Goal: Task Accomplishment & Management: Manage account settings

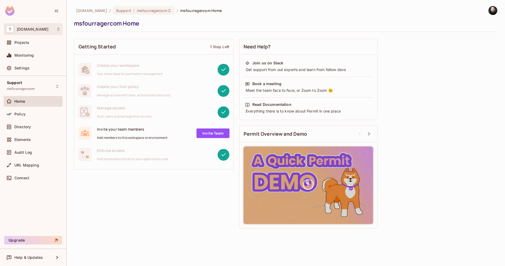
click at [53, 25] on div "T [DOMAIN_NAME]" at bounding box center [33, 29] width 59 height 12
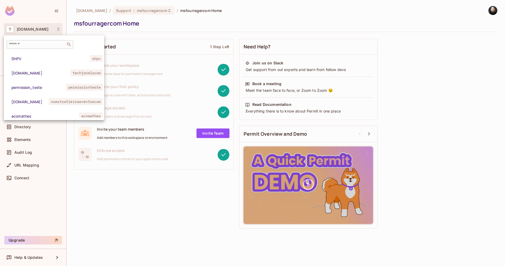
click at [43, 42] on div "​" at bounding box center [40, 44] width 67 height 9
type input "*"
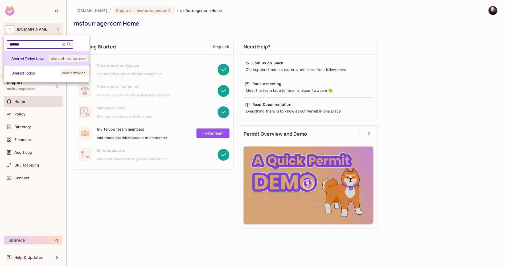
type input "******"
click at [23, 58] on span "Shared Todos New" at bounding box center [29, 58] width 37 height 5
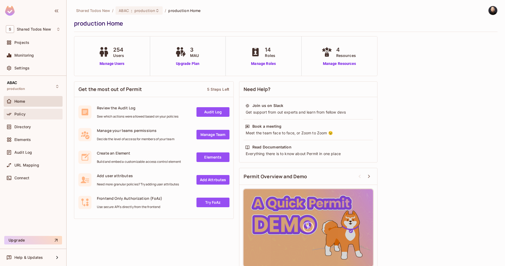
click at [24, 115] on span "Policy" at bounding box center [19, 114] width 11 height 4
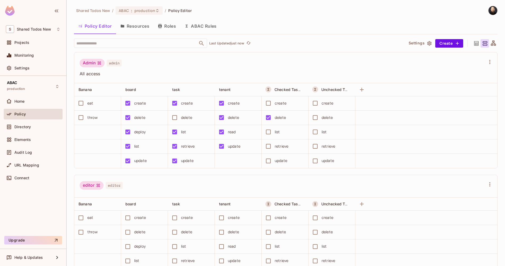
click at [144, 73] on span "All access" at bounding box center [283, 74] width 406 height 6
click at [116, 88] on div at bounding box center [117, 90] width 6 height 6
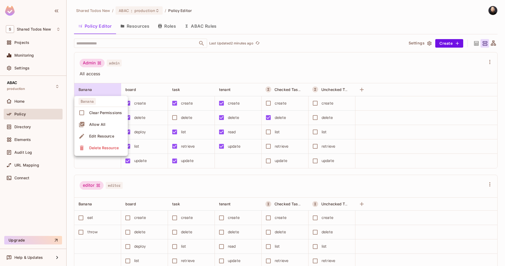
click at [105, 146] on div "Delete Resource" at bounding box center [104, 147] width 30 height 5
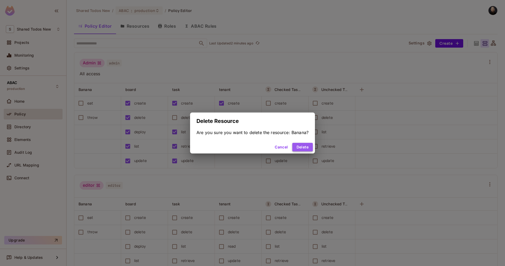
click at [300, 148] on button "Delete" at bounding box center [302, 147] width 21 height 9
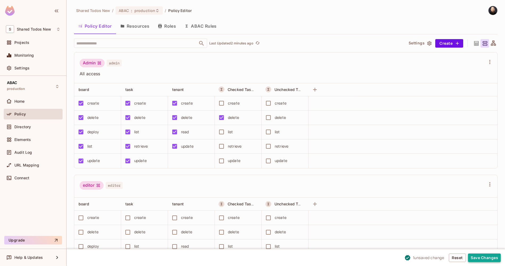
click at [485, 262] on button "Save Changes" at bounding box center [484, 258] width 33 height 9
click at [477, 255] on button "Save Changes" at bounding box center [484, 258] width 33 height 9
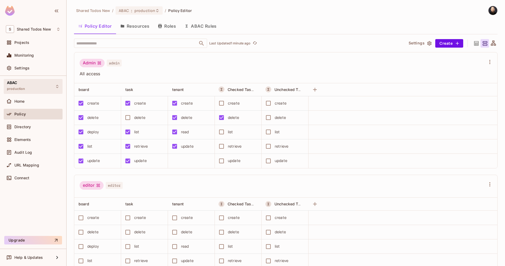
click at [21, 86] on div "ABAC production" at bounding box center [16, 86] width 18 height 11
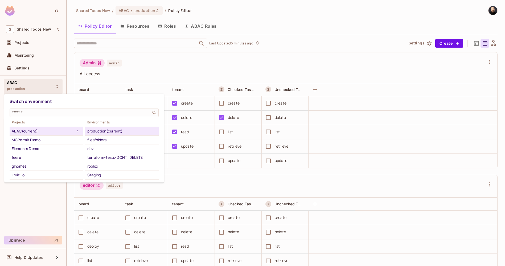
click at [155, 57] on div at bounding box center [252, 133] width 505 height 266
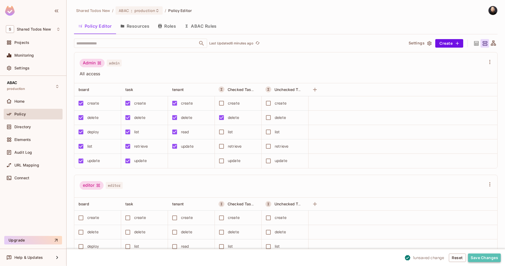
click at [477, 258] on button "Save Changes" at bounding box center [484, 258] width 33 height 9
click at [490, 262] on button "Save Changes" at bounding box center [484, 258] width 33 height 9
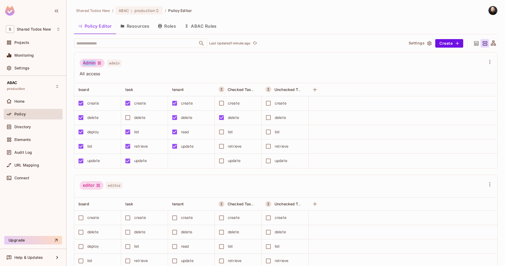
drag, startPoint x: 83, startPoint y: 63, endPoint x: 96, endPoint y: 64, distance: 12.8
click at [96, 64] on div "Admin" at bounding box center [92, 63] width 25 height 9
click at [190, 27] on button "ABAC Rules" at bounding box center [200, 25] width 41 height 13
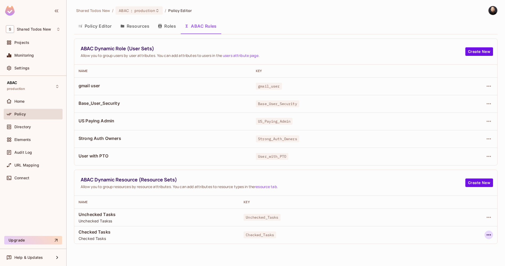
click at [489, 235] on icon "button" at bounding box center [489, 235] width 4 height 1
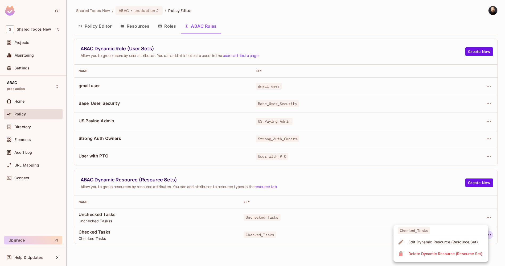
click at [449, 239] on span "Edit Dynamic Resource (Resource Set)" at bounding box center [443, 242] width 73 height 9
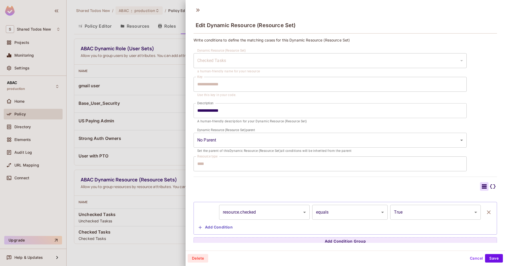
click at [164, 133] on div at bounding box center [252, 133] width 505 height 266
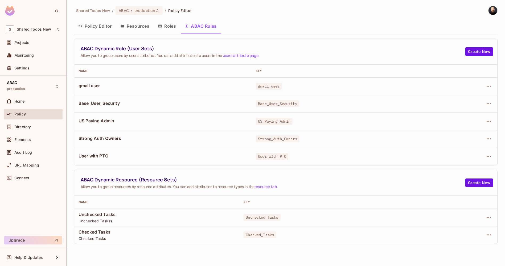
click at [91, 26] on button "Policy Editor" at bounding box center [95, 25] width 42 height 13
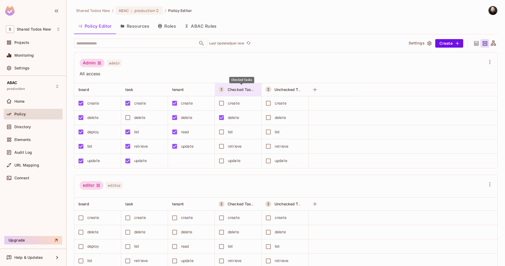
click at [229, 89] on span "Checked Tasks" at bounding box center [242, 89] width 28 height 5
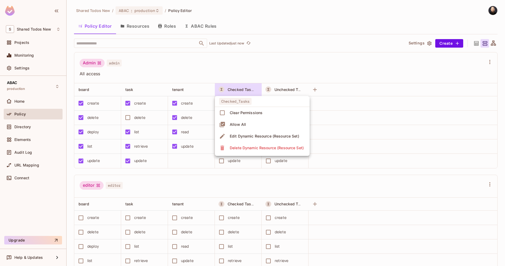
click at [250, 62] on div at bounding box center [252, 133] width 505 height 266
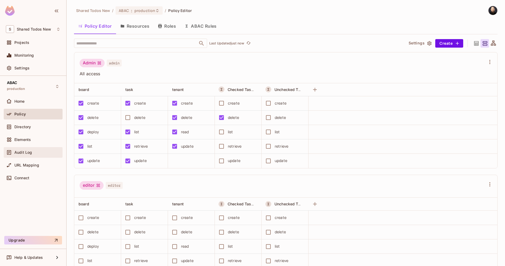
click at [33, 153] on div "Audit Log" at bounding box center [37, 152] width 46 height 4
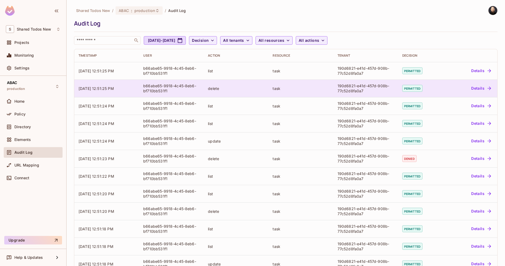
click at [415, 91] on span "permitted" at bounding box center [412, 88] width 20 height 7
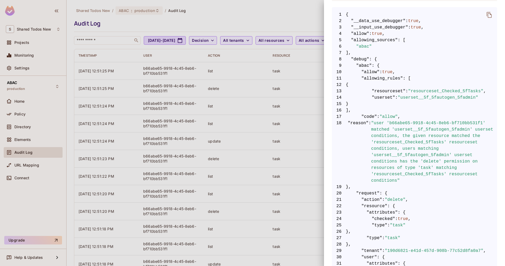
scroll to position [99, 0]
drag, startPoint x: 407, startPoint y: 153, endPoint x: 437, endPoint y: 155, distance: 29.9
click at [437, 155] on span ""user 'b66abe65-9918-4c45-8eb6-bf710bb531f1' matched 'userset__5f_5fautogen_5fa…" at bounding box center [434, 152] width 126 height 64
click at [415, 162] on span ""user 'b66abe65-9918-4c45-8eb6-bf710bb531f1' matched 'userset__5f_5fautogen_5fa…" at bounding box center [434, 152] width 126 height 64
drag, startPoint x: 412, startPoint y: 176, endPoint x: 427, endPoint y: 175, distance: 15.5
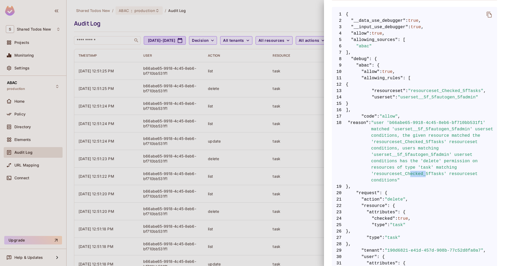
click at [427, 175] on span ""user 'b66abe65-9918-4c45-8eb6-bf710bb531f1' matched 'userset__5f_5fautogen_5fa…" at bounding box center [434, 152] width 126 height 64
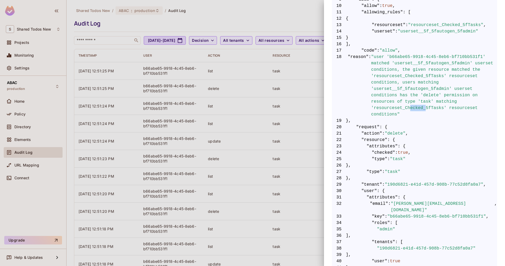
scroll to position [236, 0]
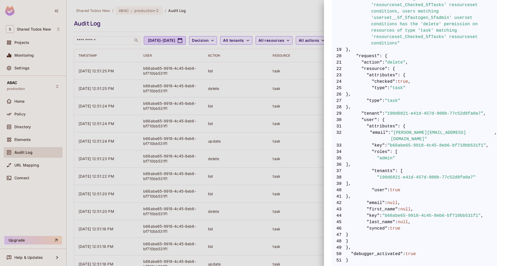
click at [372, 63] on span ""action"" at bounding box center [372, 62] width 21 height 6
drag, startPoint x: 372, startPoint y: 63, endPoint x: 376, endPoint y: 62, distance: 4.3
click at [372, 63] on span ""action"" at bounding box center [372, 62] width 21 height 6
click at [401, 62] on span ""delete"" at bounding box center [395, 62] width 21 height 6
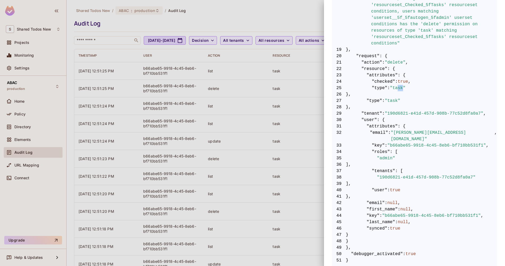
drag, startPoint x: 400, startPoint y: 88, endPoint x: 406, endPoint y: 88, distance: 6.4
click at [406, 88] on span ""task"" at bounding box center [398, 88] width 16 height 6
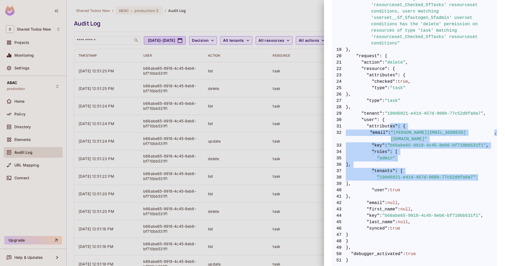
drag, startPoint x: 390, startPoint y: 127, endPoint x: 399, endPoint y: 179, distance: 52.9
click at [401, 180] on code "1 { 2 "__data_use_debugger" : true , 3 "__input_use_debugger" : true , 4 "allow…" at bounding box center [414, 69] width 165 height 390
click at [388, 155] on span ""admin"" at bounding box center [386, 158] width 18 height 6
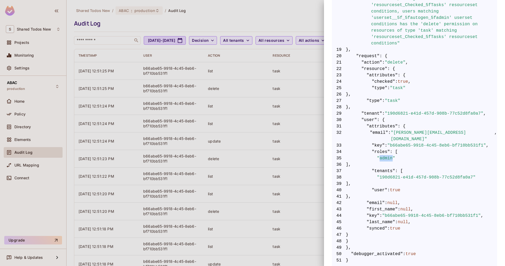
click at [388, 155] on span ""admin"" at bounding box center [386, 158] width 18 height 6
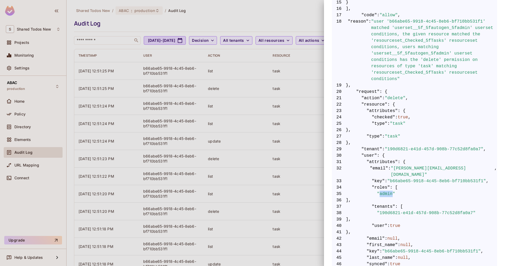
scroll to position [28, 0]
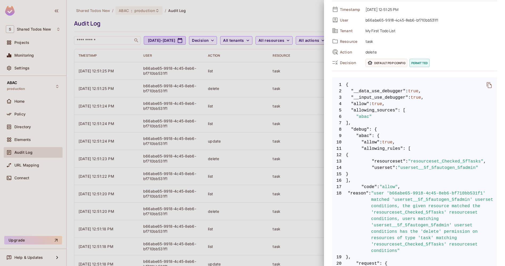
click at [203, 127] on div at bounding box center [252, 133] width 505 height 266
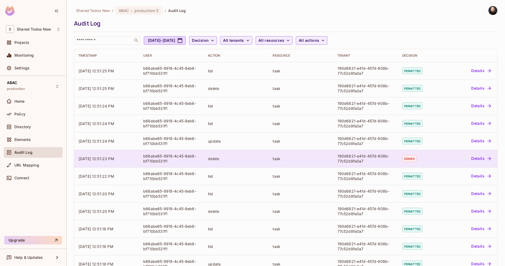
click at [379, 157] on div "190d6821-e41d-457d-908b-77c52d8fa0a7" at bounding box center [366, 159] width 56 height 10
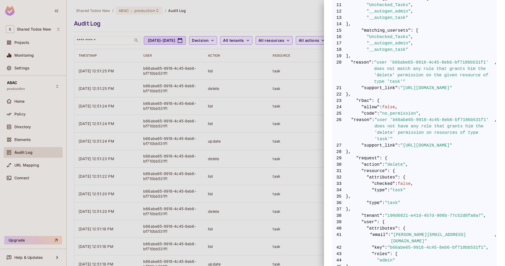
scroll to position [173, 0]
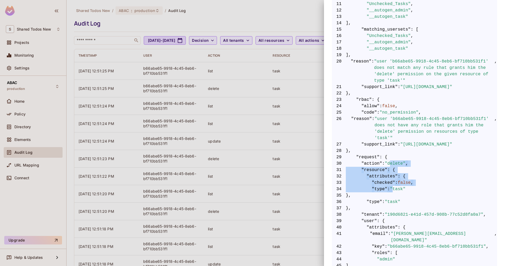
drag, startPoint x: 393, startPoint y: 176, endPoint x: 395, endPoint y: 191, distance: 14.8
click at [395, 191] on code "1 { 2 "__data_use_debugger" : true , 3 "__input_use_debugger" : true , 4 "allow…" at bounding box center [414, 151] width 165 height 428
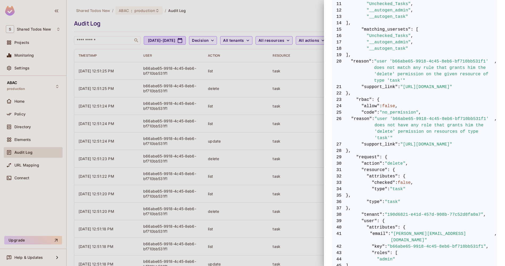
click at [227, 142] on div at bounding box center [252, 133] width 505 height 266
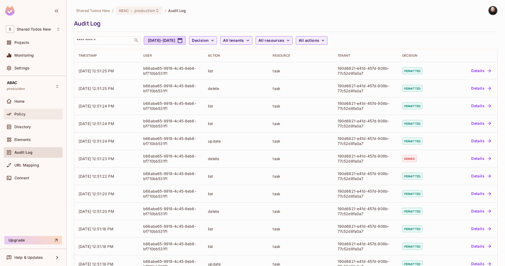
click at [34, 109] on div "Policy" at bounding box center [33, 114] width 59 height 11
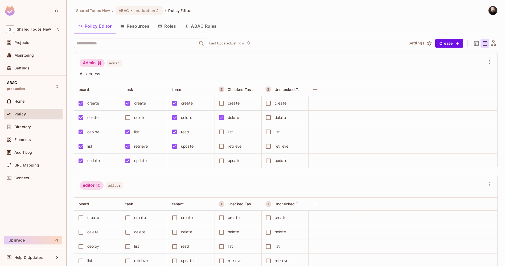
click at [205, 24] on button "ABAC Rules" at bounding box center [200, 25] width 41 height 13
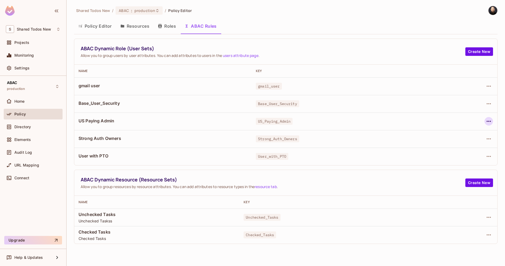
click at [492, 120] on button "button" at bounding box center [489, 121] width 9 height 9
click at [467, 132] on div "Edit Dynamic Role (User Set)" at bounding box center [452, 133] width 52 height 5
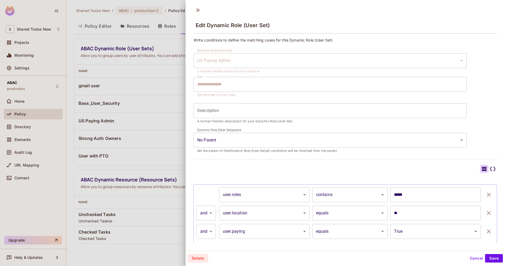
click at [105, 39] on div at bounding box center [252, 133] width 505 height 266
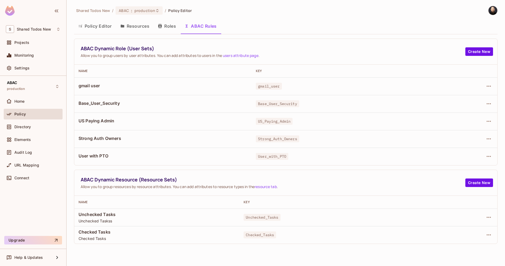
click at [105, 30] on button "Policy Editor" at bounding box center [95, 25] width 42 height 13
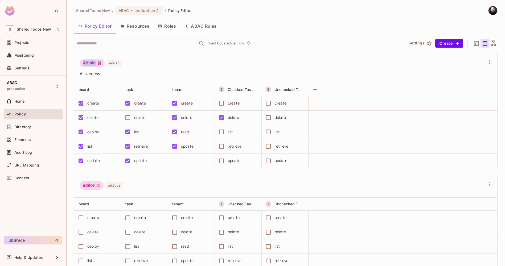
drag, startPoint x: 95, startPoint y: 62, endPoint x: 83, endPoint y: 60, distance: 11.8
click at [83, 60] on div "Admin" at bounding box center [92, 63] width 25 height 9
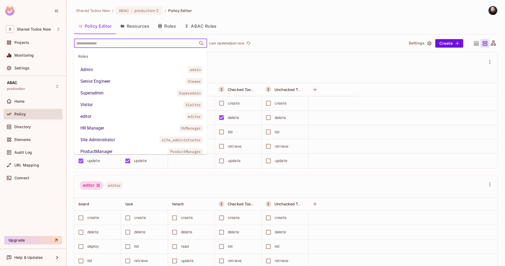
drag, startPoint x: 88, startPoint y: 46, endPoint x: 85, endPoint y: 45, distance: 2.7
click at [87, 46] on input "text" at bounding box center [136, 43] width 122 height 9
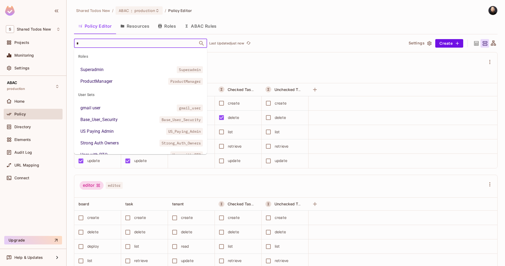
type input "**"
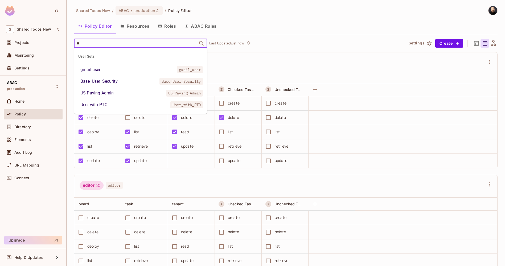
click at [114, 93] on li "US Paying Admin US_Paying_Admin" at bounding box center [140, 93] width 133 height 10
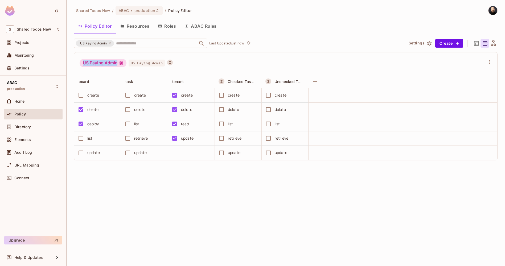
drag, startPoint x: 84, startPoint y: 64, endPoint x: 120, endPoint y: 63, distance: 36.0
click at [120, 63] on div "US Paying Admin" at bounding box center [103, 63] width 47 height 9
click at [50, 29] on span "Shared Todos New" at bounding box center [34, 29] width 34 height 4
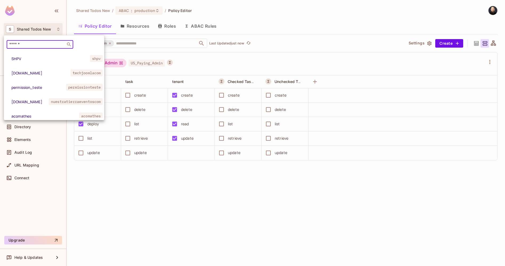
click at [46, 42] on input "text" at bounding box center [36, 44] width 56 height 5
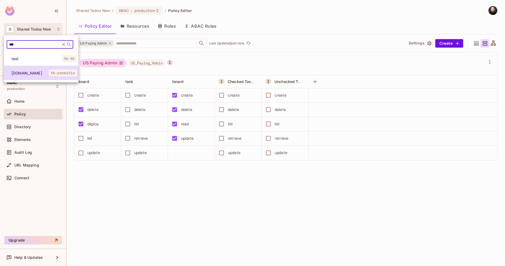
type input "***"
click at [31, 75] on span "[DOMAIN_NAME]" at bounding box center [29, 73] width 37 height 5
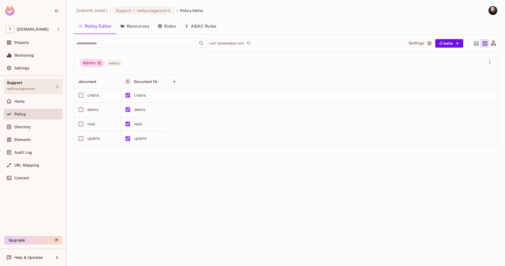
click at [26, 84] on div "Support msfourragercom" at bounding box center [21, 86] width 28 height 11
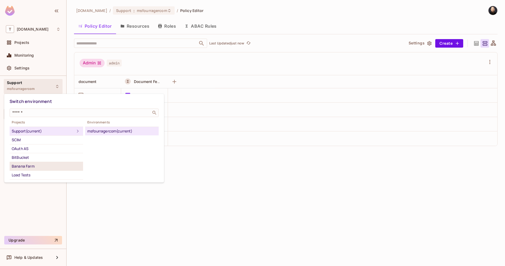
click at [31, 166] on div "Banana Farm" at bounding box center [46, 166] width 69 height 6
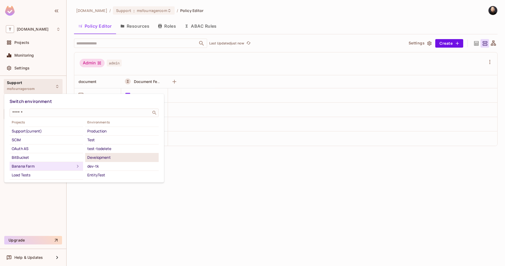
click at [107, 157] on div "Development" at bounding box center [121, 157] width 69 height 6
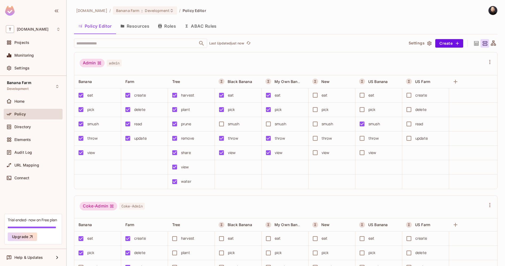
click at [142, 29] on button "Resources" at bounding box center [135, 25] width 38 height 13
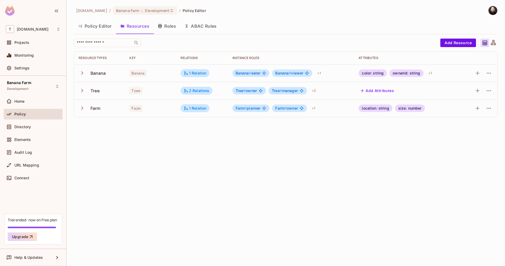
click at [494, 44] on icon at bounding box center [493, 43] width 7 height 7
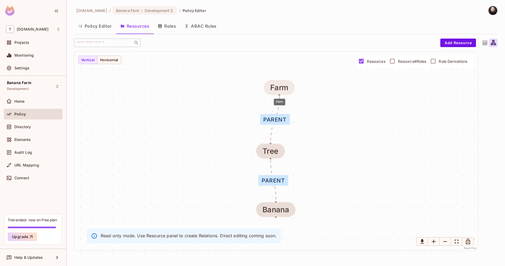
drag, startPoint x: 276, startPoint y: 91, endPoint x: 285, endPoint y: 85, distance: 10.9
click at [285, 85] on div "Farm" at bounding box center [279, 87] width 18 height 9
click at [398, 58] on label "Resource#Roles" at bounding box center [407, 61] width 40 height 11
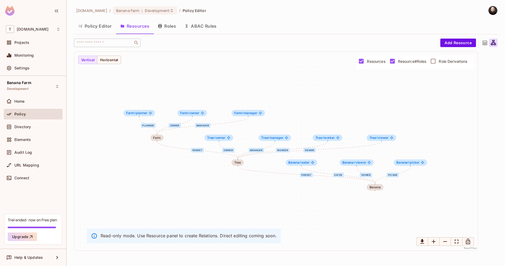
drag, startPoint x: 249, startPoint y: 150, endPoint x: 166, endPoint y: 133, distance: 84.7
click at [166, 133] on div "eater viewer picker parent owner manager worker viewer parent planner owner man…" at bounding box center [276, 151] width 404 height 199
click at [145, 113] on span "Farm # planner" at bounding box center [135, 113] width 21 height 4
drag, startPoint x: 253, startPoint y: 135, endPoint x: 268, endPoint y: 136, distance: 15.2
click at [255, 136] on icon "Tree#owner" at bounding box center [255, 134] width 4 height 4
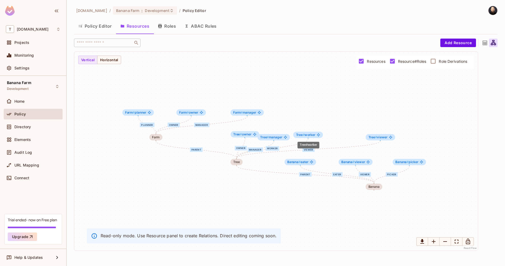
drag, startPoint x: 336, startPoint y: 139, endPoint x: 364, endPoint y: 140, distance: 28.2
click at [318, 137] on div "Tree # worker" at bounding box center [308, 135] width 30 height 6
drag, startPoint x: 380, startPoint y: 137, endPoint x: 341, endPoint y: 131, distance: 39.1
click at [341, 131] on span "Tree # viewer" at bounding box center [344, 131] width 19 height 4
click at [447, 63] on span "Role Derivations" at bounding box center [453, 61] width 28 height 5
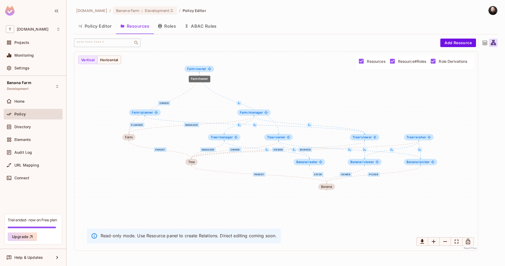
drag, startPoint x: 203, startPoint y: 112, endPoint x: 206, endPoint y: 64, distance: 47.7
click at [206, 67] on span "Farm # owner" at bounding box center [196, 69] width 19 height 4
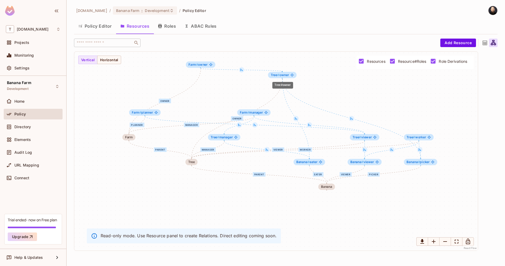
drag, startPoint x: 278, startPoint y: 128, endPoint x: 281, endPoint y: 73, distance: 55.7
click at [281, 73] on div "Tree # owner" at bounding box center [282, 75] width 28 height 6
drag, startPoint x: 310, startPoint y: 158, endPoint x: 327, endPoint y: 90, distance: 70.2
click at [327, 90] on span "Banana # eater" at bounding box center [323, 90] width 21 height 4
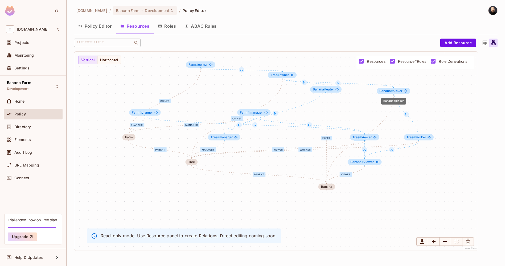
drag, startPoint x: 419, startPoint y: 161, endPoint x: 391, endPoint y: 90, distance: 77.2
click at [392, 89] on span "#" at bounding box center [392, 91] width 2 height 4
drag, startPoint x: 322, startPoint y: 91, endPoint x: 310, endPoint y: 100, distance: 14.8
click at [311, 100] on div "Banana # eater" at bounding box center [313, 99] width 31 height 6
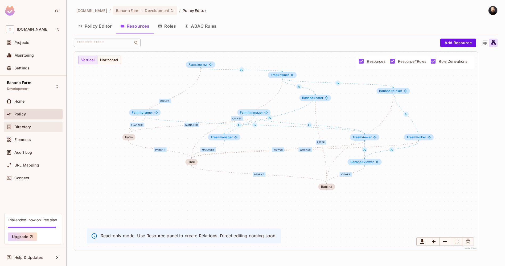
click at [22, 124] on div "Directory" at bounding box center [33, 127] width 59 height 11
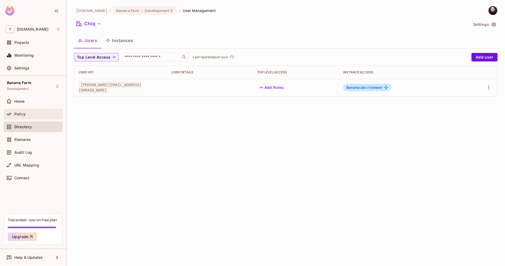
click at [46, 110] on div "Policy" at bounding box center [33, 114] width 59 height 11
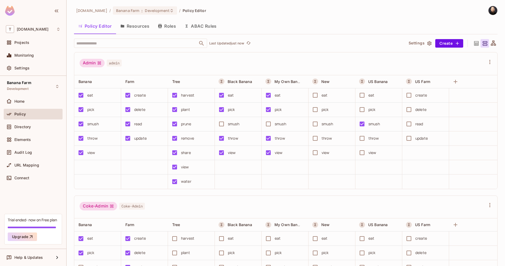
click at [132, 28] on button "Resources" at bounding box center [135, 25] width 38 height 13
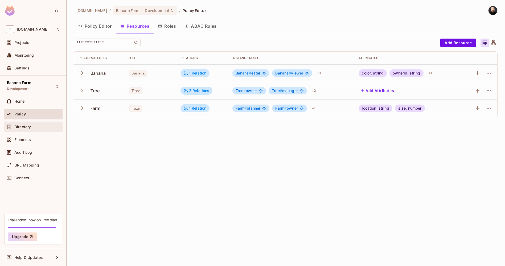
click at [50, 124] on div "Directory" at bounding box center [33, 127] width 55 height 6
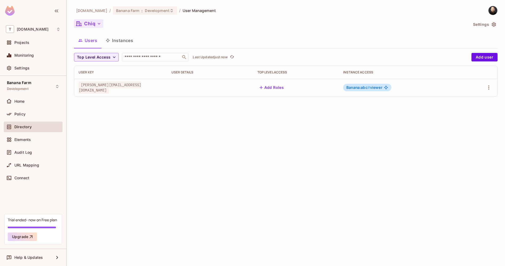
click at [97, 26] on button "Chiq" at bounding box center [88, 23] width 29 height 9
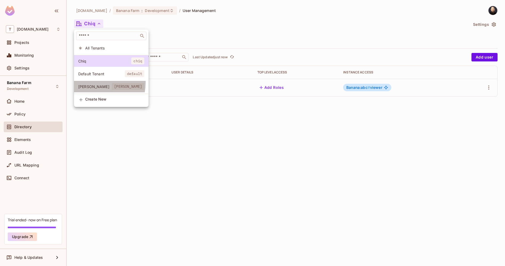
click at [92, 83] on li "[PERSON_NAME] [PERSON_NAME]" at bounding box center [111, 86] width 75 height 11
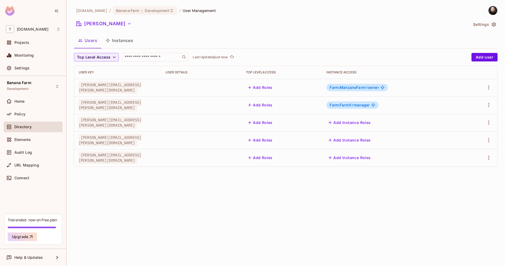
click at [116, 38] on button "Instances" at bounding box center [119, 40] width 36 height 13
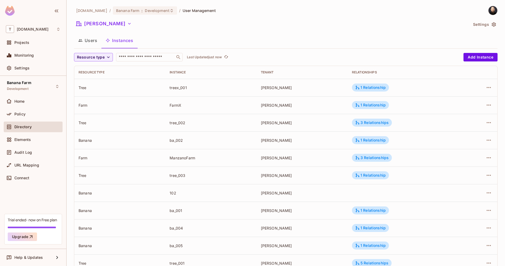
click at [107, 52] on div "[DOMAIN_NAME] / Banana Farm : Development / User Management [PERSON_NAME] Setti…" at bounding box center [286, 159] width 424 height 306
click at [103, 57] on span "Resource type" at bounding box center [91, 57] width 28 height 7
click at [93, 91] on span "Farm" at bounding box center [87, 92] width 18 height 5
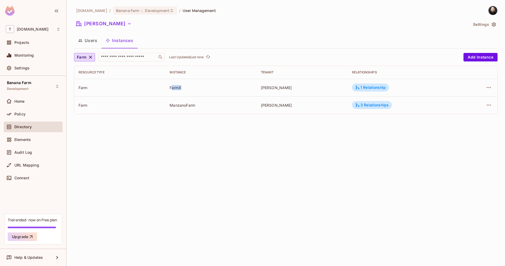
drag, startPoint x: 173, startPoint y: 87, endPoint x: 185, endPoint y: 87, distance: 12.0
click at [185, 87] on div "FarmX" at bounding box center [211, 87] width 83 height 5
click at [355, 104] on div "3 Relationships" at bounding box center [372, 105] width 40 height 8
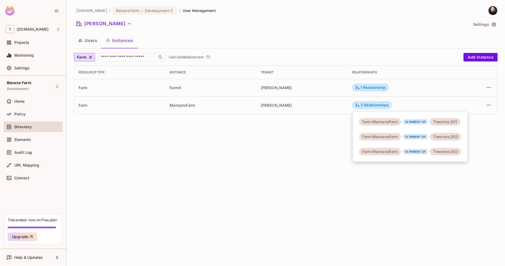
click at [84, 58] on div at bounding box center [252, 133] width 505 height 266
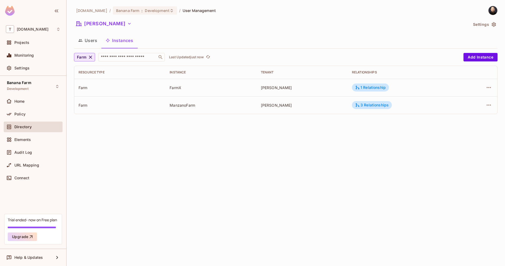
click at [91, 57] on icon "button" at bounding box center [90, 57] width 3 height 3
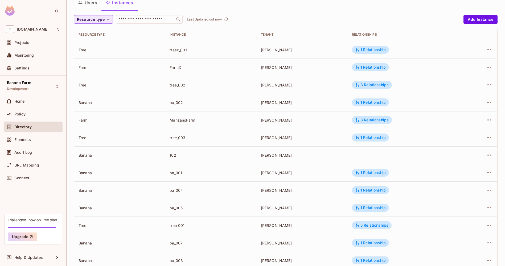
scroll to position [53, 0]
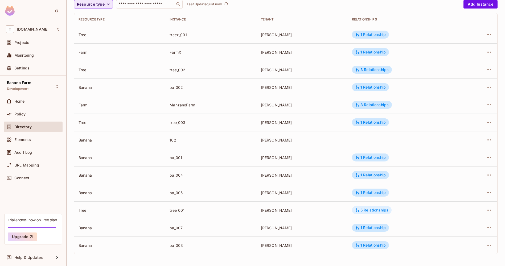
click at [365, 209] on div "5 Relationships" at bounding box center [371, 210] width 33 height 5
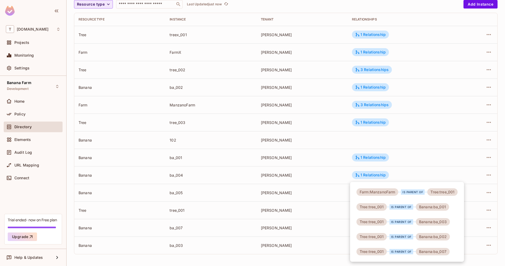
click at [148, 127] on div at bounding box center [252, 133] width 505 height 266
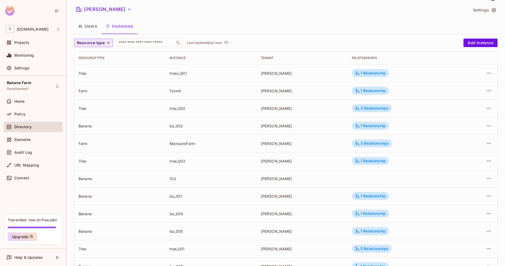
scroll to position [0, 0]
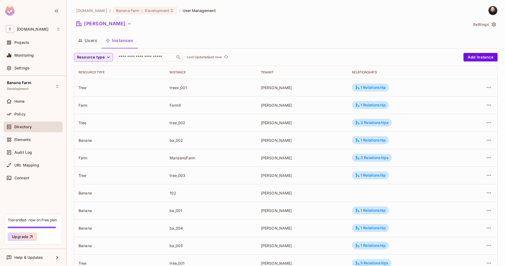
click at [97, 38] on button "Users" at bounding box center [87, 40] width 27 height 13
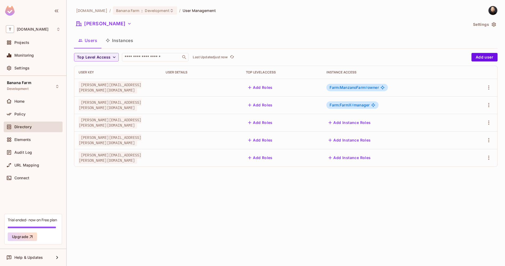
click at [345, 87] on span "Farm:ManzanoFarm #" at bounding box center [349, 87] width 38 height 5
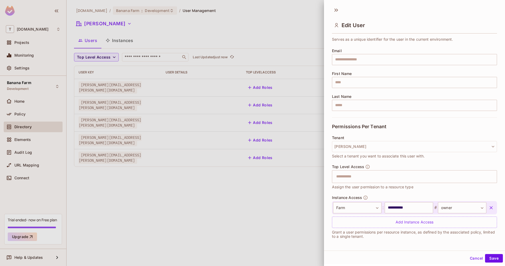
scroll to position [32, 0]
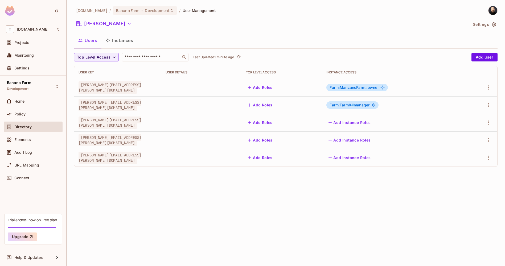
click at [117, 42] on button "Instances" at bounding box center [119, 40] width 36 height 13
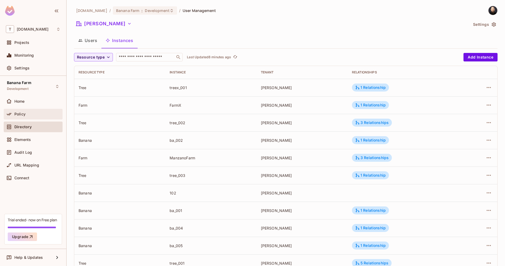
click at [31, 116] on div "Policy" at bounding box center [37, 114] width 46 height 4
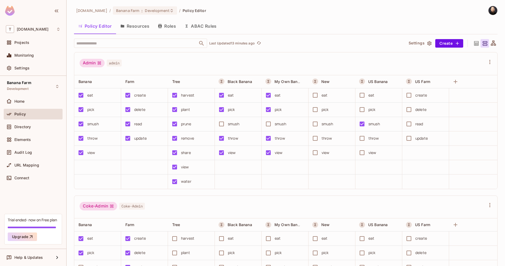
click at [135, 29] on button "Resources" at bounding box center [135, 25] width 38 height 13
